Goal: Complete application form: Complete application form

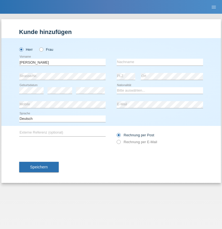
type input "Adrian"
click at [159, 62] on input "text" at bounding box center [159, 62] width 86 height 7
type input "Mihaila"
select select "RO"
select select "C"
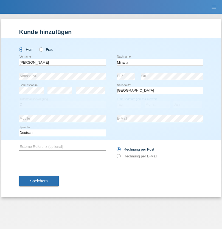
select select "18"
select select "11"
select select "2021"
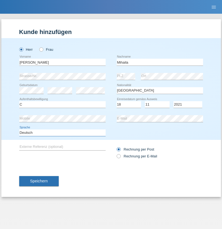
select select "en"
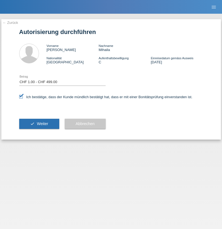
select select "1"
click at [39, 124] on span "Weiter" at bounding box center [42, 123] width 11 height 4
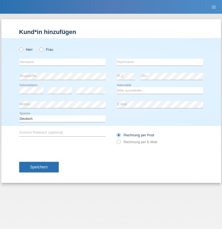
radio input "true"
click at [62, 62] on input "text" at bounding box center [62, 62] width 86 height 7
type input "[PERSON_NAME]"
click at [159, 62] on input "text" at bounding box center [159, 62] width 86 height 7
type input "Aebersold"
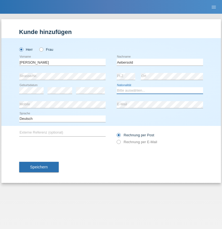
select select "CH"
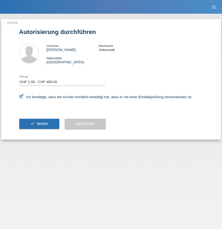
select select "1"
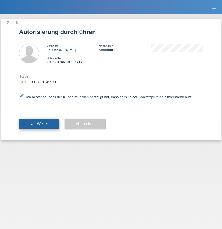
click at [39, 124] on span "Weiter" at bounding box center [42, 123] width 11 height 4
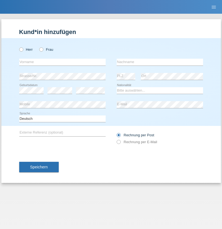
radio input "true"
click at [62, 62] on input "text" at bounding box center [62, 62] width 86 height 7
type input "Horváth"
click at [159, 62] on input "text" at bounding box center [159, 62] width 86 height 7
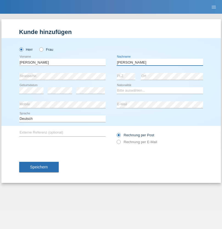
type input "[PERSON_NAME]"
select select "HU"
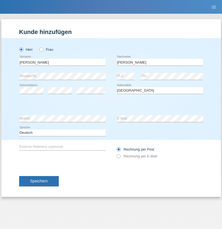
select select "C"
select select "01"
select select "2021"
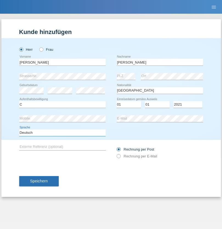
select select "en"
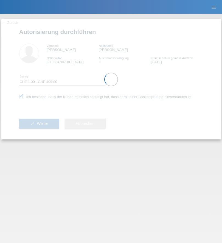
select select "1"
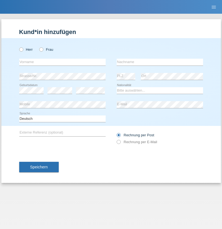
radio input "true"
click at [62, 62] on input "text" at bounding box center [62, 62] width 86 height 7
type input "Diellza"
click at [159, 62] on input "text" at bounding box center [159, 62] width 86 height 7
type input "Djaferi"
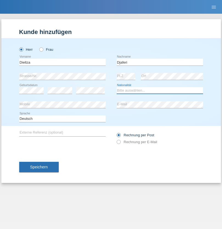
select select "IT"
select select "C"
select select "19"
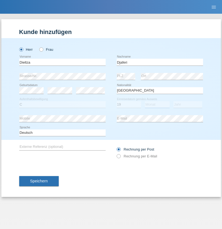
select select "10"
select select "1975"
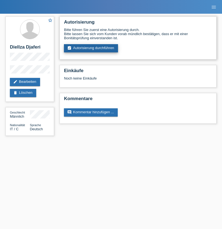
click at [91, 48] on link "assignment_turned_in Autorisierung durchführen" at bounding box center [91, 48] width 54 height 8
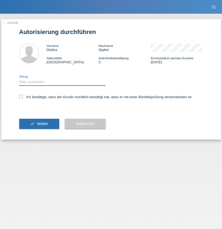
select select "1"
checkbox input "true"
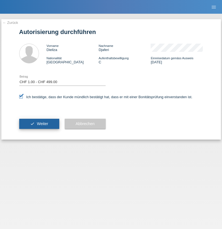
click at [39, 124] on span "Weiter" at bounding box center [42, 123] width 11 height 4
